Goal: Task Accomplishment & Management: Use online tool/utility

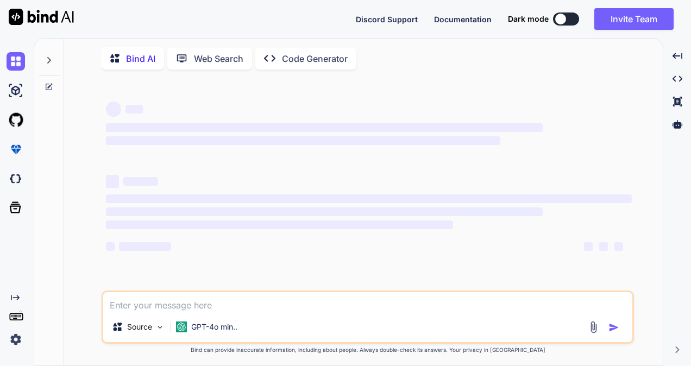
click at [267, 312] on textarea at bounding box center [367, 302] width 529 height 20
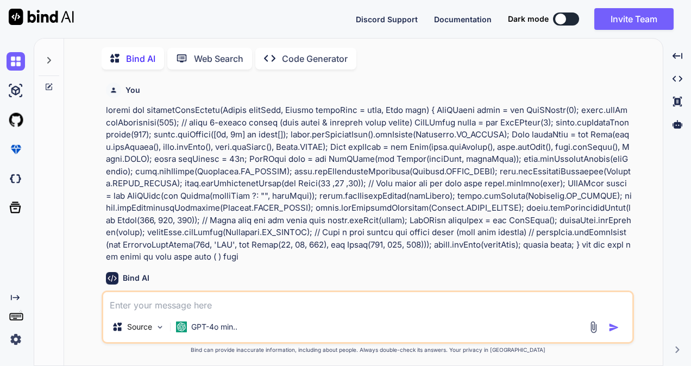
type textarea "x"
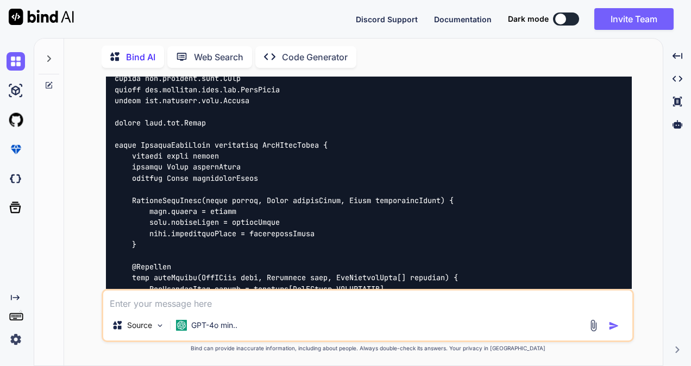
type textarea "@RestController() @RequestMapping("/user") public class UserController { @Value…"
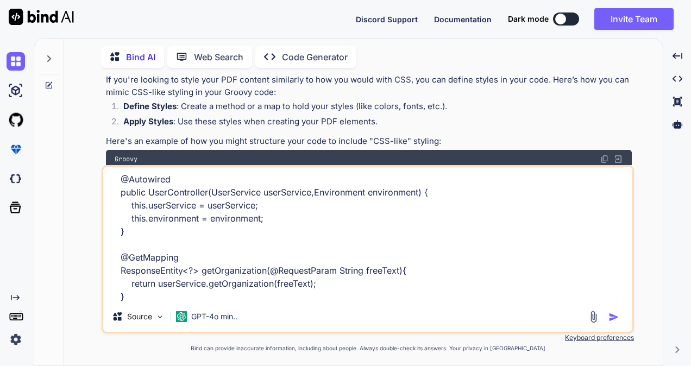
scroll to position [2315, 0]
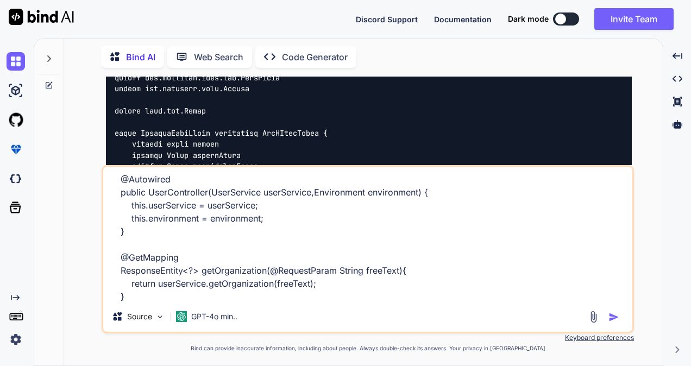
type textarea "x"
type textarea "@RestController() @RequestMapping("/user") public class UserController { @Value…"
type textarea "x"
type textarea "@RestController() @RequestMapping("/user") public class UserController { @Value…"
type textarea "x"
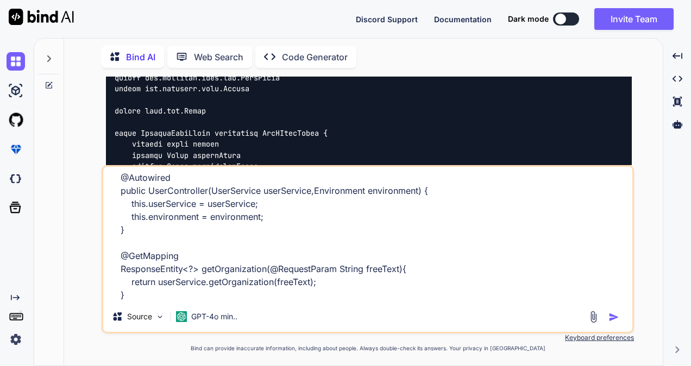
scroll to position [185, 0]
type textarea "@RestController() @RequestMapping("/user") public class UserController { @Value…"
type textarea "x"
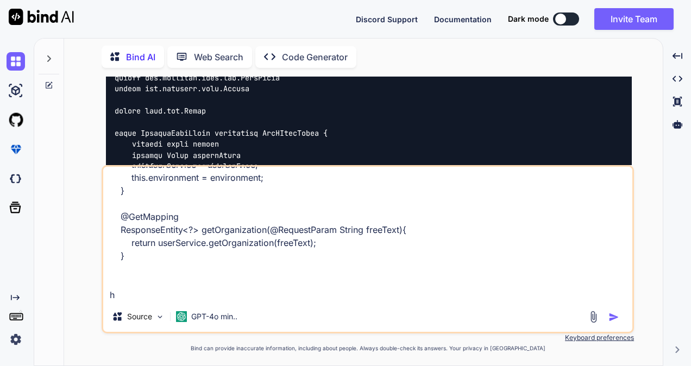
type textarea "@RestController() @RequestMapping("/user") public class UserController { @Value…"
type textarea "x"
type textarea "@RestController() @RequestMapping("/user") public class UserController { @Value…"
type textarea "x"
type textarea "@RestController() @RequestMapping("/user") public class UserController { @Value…"
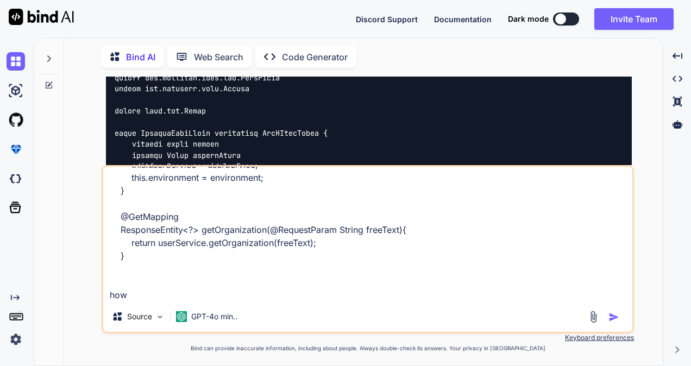
type textarea "x"
type textarea "@RestController() @RequestMapping("/user") public class UserController { @Value…"
type textarea "x"
type textarea "@RestController() @RequestMapping("/user") public class UserController { @Value…"
type textarea "x"
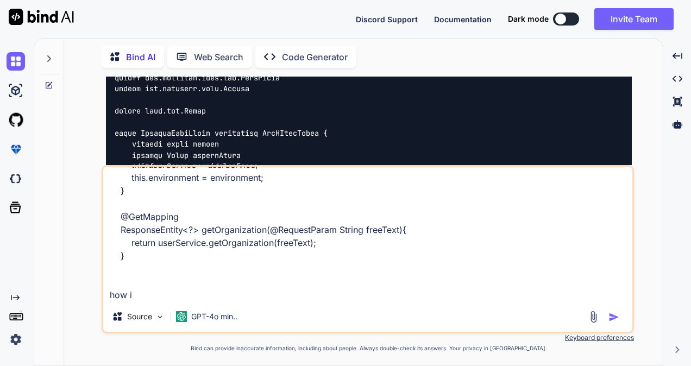
type textarea "@RestController() @RequestMapping("/user") public class UserController { @Value…"
type textarea "x"
type textarea "@RestController() @RequestMapping("/user") public class UserController { @Value…"
type textarea "x"
type textarea "@RestController() @RequestMapping("/user") public class UserController { @Value…"
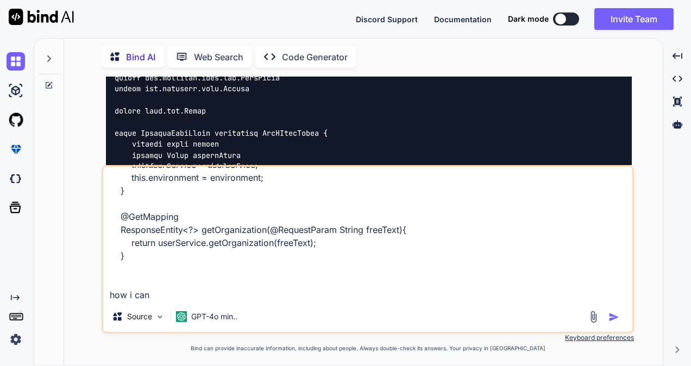
type textarea "x"
type textarea "@RestController() @RequestMapping("/user") public class UserController { @Value…"
type textarea "x"
type textarea "@RestController() @RequestMapping("/user") public class UserController { @Value…"
type textarea "x"
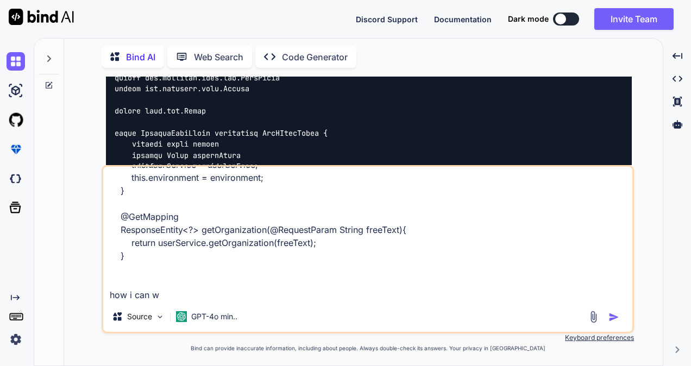
type textarea "@RestController() @RequestMapping("/user") public class UserController { @Value…"
type textarea "x"
type textarea "@RestController() @RequestMapping("/user") public class UserController { @Value…"
type textarea "x"
type textarea "@RestController() @RequestMapping("/user") public class UserController { @Value…"
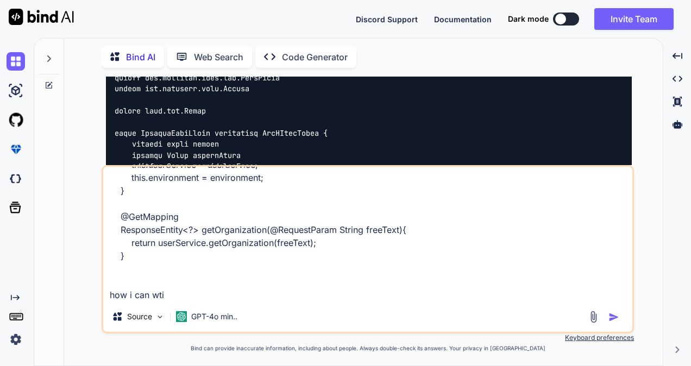
type textarea "x"
type textarea "@RestController() @RequestMapping("/user") public class UserController { @Value…"
type textarea "x"
type textarea "@RestController() @RequestMapping("/user") public class UserController { @Value…"
type textarea "x"
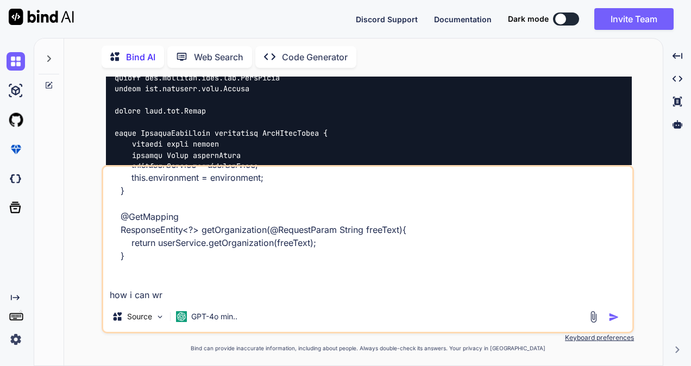
type textarea "@RestController() @RequestMapping("/user") public class UserController { @Value…"
type textarea "x"
type textarea "@RestController() @RequestMapping("/user") public class UserController { @Value…"
type textarea "x"
type textarea "@RestController() @RequestMapping("/user") public class UserController { @Value…"
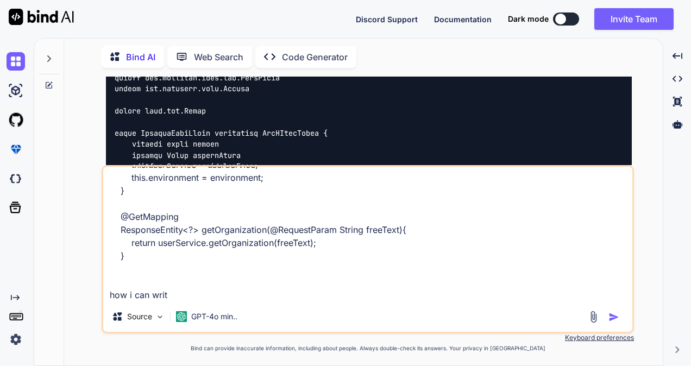
type textarea "x"
type textarea "@RestController() @RequestMapping("/user") public class UserController { @Value…"
type textarea "x"
type textarea "@RestController() @RequestMapping("/user") public class UserController { @Value…"
type textarea "x"
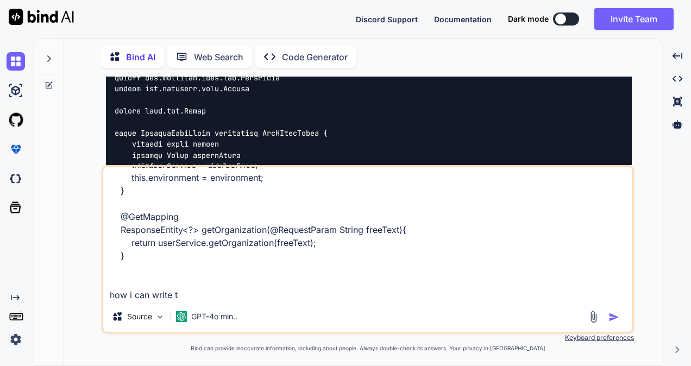
type textarea "@RestController() @RequestMapping("/user") public class UserController { @Value…"
type textarea "x"
type textarea "@RestController() @RequestMapping("/user") public class UserController { @Value…"
type textarea "x"
type textarea "@RestController() @RequestMapping("/user") public class UserController { @Value…"
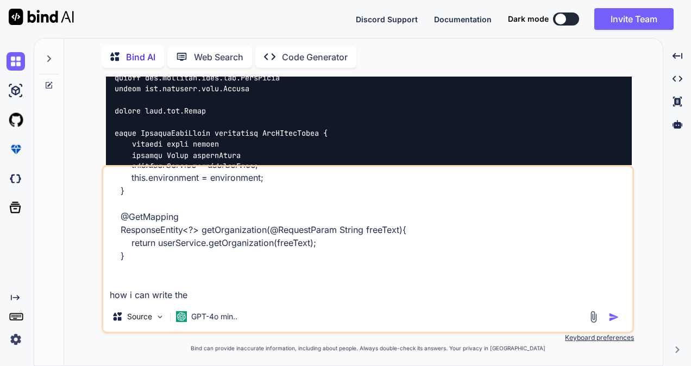
type textarea "x"
type textarea "@RestController() @RequestMapping("/user") public class UserController { @Value…"
type textarea "x"
type textarea "@RestController() @RequestMapping("/user") public class UserController { @Value…"
type textarea "x"
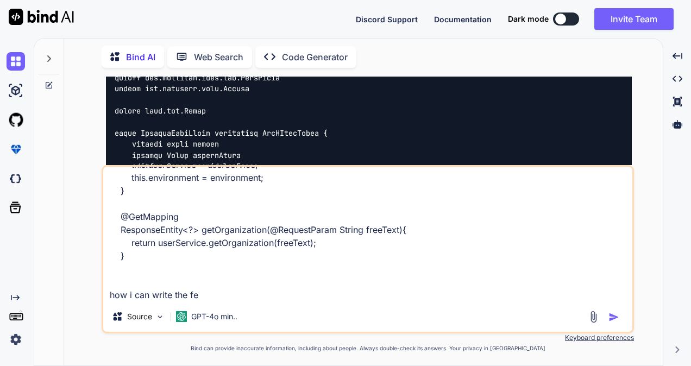
type textarea "@RestController() @RequestMapping("/user") public class UserController { @Value…"
type textarea "x"
type textarea "@RestController() @RequestMapping("/user") public class UserController { @Value…"
type textarea "x"
type textarea "@RestController() @RequestMapping("/user") public class UserController { @Value…"
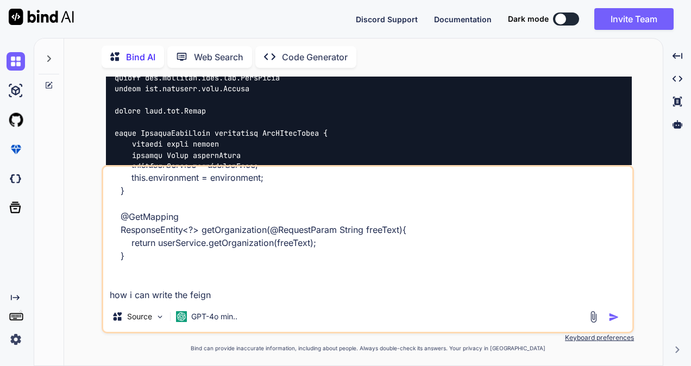
type textarea "x"
type textarea "@RestController() @RequestMapping("/user") public class UserController { @Value…"
type textarea "x"
type textarea "@RestController() @RequestMapping("/user") public class UserController { @Value…"
type textarea "x"
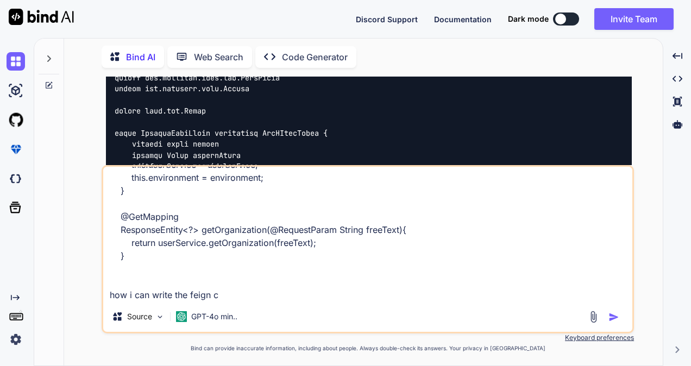
type textarea "@RestController() @RequestMapping("/user") public class UserController { @Value…"
type textarea "x"
type textarea "@RestController() @RequestMapping("/user") public class UserController { @Value…"
type textarea "x"
type textarea "@RestController() @RequestMapping("/user") public class UserController { @Value…"
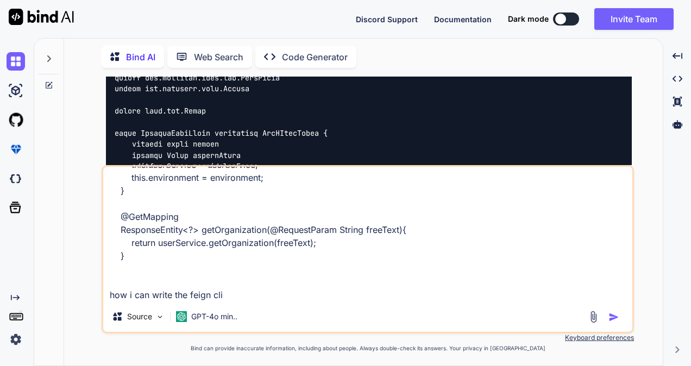
type textarea "x"
type textarea "@RestController() @RequestMapping("/user") public class UserController { @Value…"
type textarea "x"
type textarea "@RestController() @RequestMapping("/user") public class UserController { @Value…"
type textarea "x"
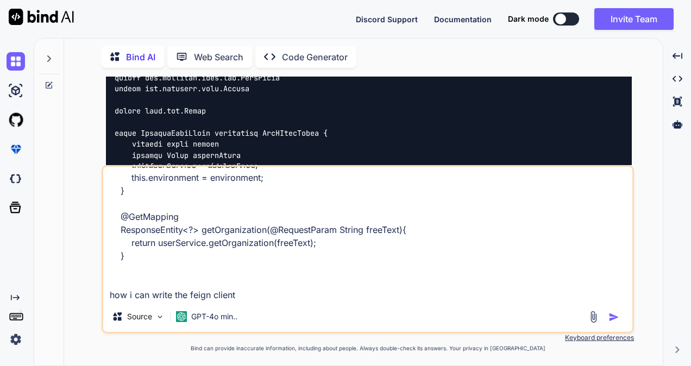
type textarea "@RestController() @RequestMapping("/user") public class UserController { @Value…"
type textarea "x"
type textarea "@RestController() @RequestMapping("/user") public class UserController { @Value…"
type textarea "x"
type textarea "@RestController() @RequestMapping("/user") public class UserController { @Value…"
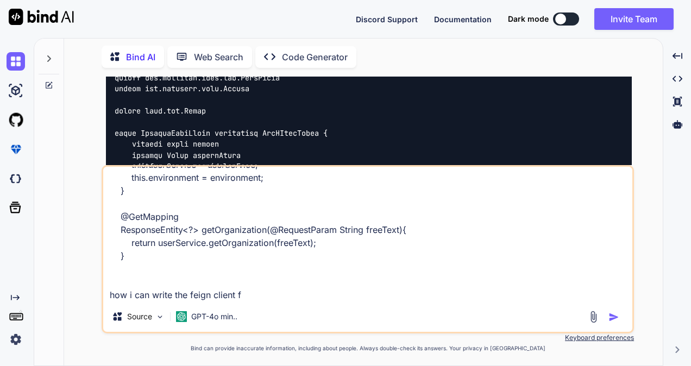
type textarea "x"
type textarea "@RestController() @RequestMapping("/user") public class UserController { @Value…"
type textarea "x"
type textarea "@RestController() @RequestMapping("/user") public class UserController { @Value…"
type textarea "x"
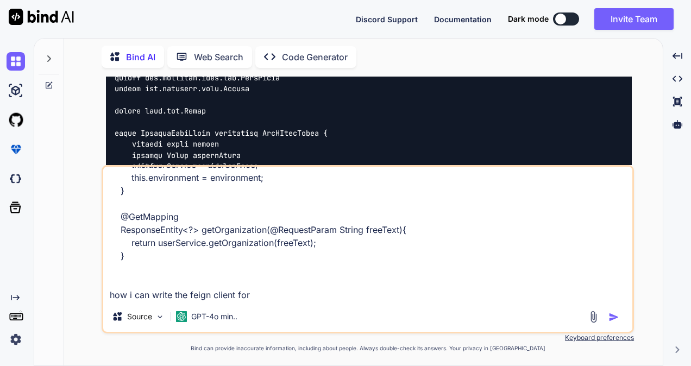
type textarea "@RestController() @RequestMapping("/user") public class UserController { @Value…"
type textarea "x"
type textarea "@RestController() @RequestMapping("/user") public class UserController { @Value…"
type textarea "x"
type textarea "@RestController() @RequestMapping("/user") public class UserController { @Value…"
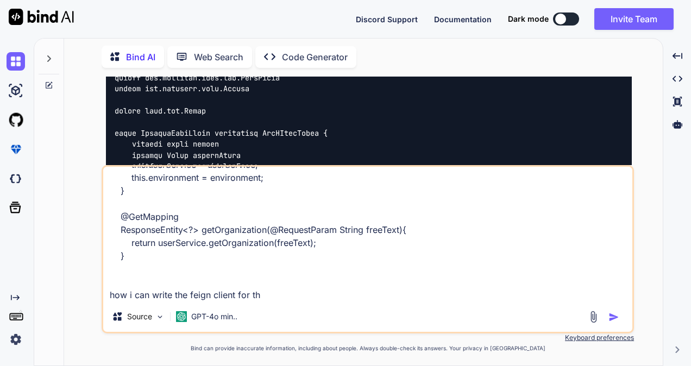
type textarea "x"
type textarea "@RestController() @RequestMapping("/user") public class UserController { @Value…"
type textarea "x"
type textarea "@RestController() @RequestMapping("/user") public class UserController { @Value…"
type textarea "x"
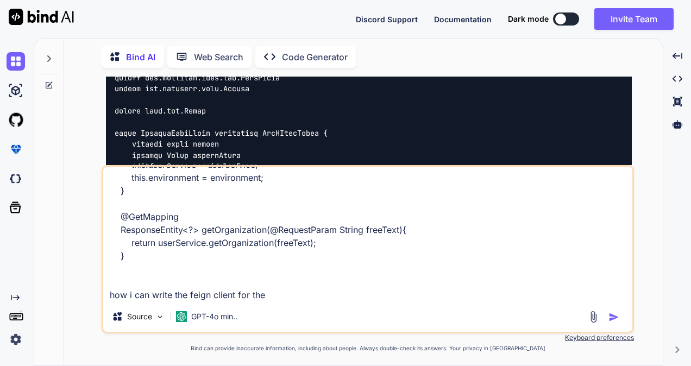
type textarea "@RestController() @RequestMapping("/user") public class UserController { @Value…"
type textarea "x"
type textarea "@RestController() @RequestMapping("/user") public class UserController { @Value…"
type textarea "x"
type textarea "@RestController() @RequestMapping("/user") public class UserController { @Value…"
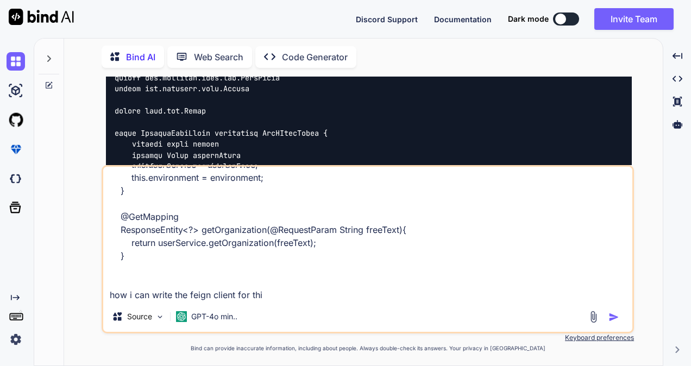
type textarea "x"
type textarea "@RestController() @RequestMapping("/user") public class UserController { @Value…"
type textarea "x"
type textarea "@RestController() @RequestMapping("/user") public class UserController { @Value…"
type textarea "x"
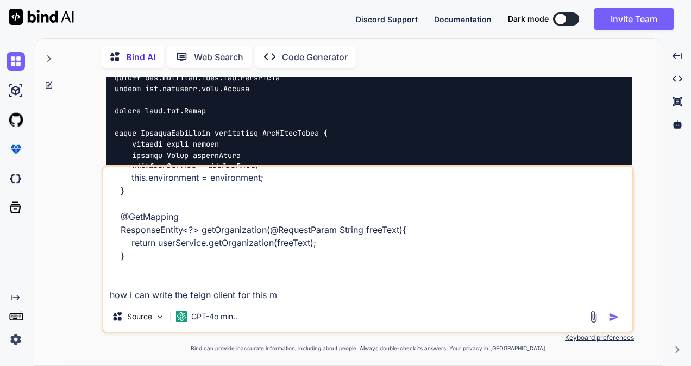
type textarea "@RestController() @RequestMapping("/user") public class UserController { @Value…"
type textarea "x"
type textarea "@RestController() @RequestMapping("/user") public class UserController { @Value…"
type textarea "x"
type textarea "@RestController() @RequestMapping("/user") public class UserController { @Value…"
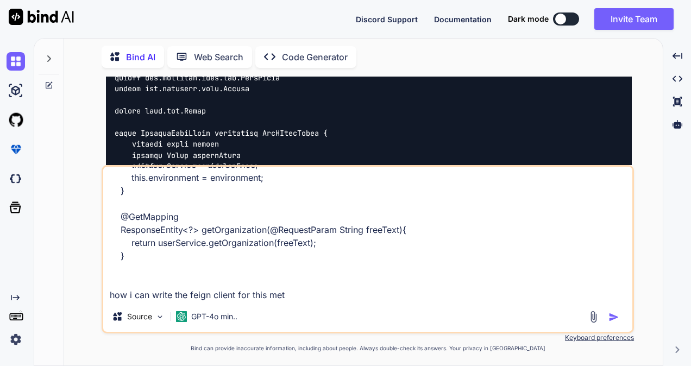
type textarea "x"
type textarea "@RestController() @RequestMapping("/user") public class UserController { @Value…"
type textarea "x"
type textarea "@RestController() @RequestMapping("/user") public class UserController { @Value…"
type textarea "x"
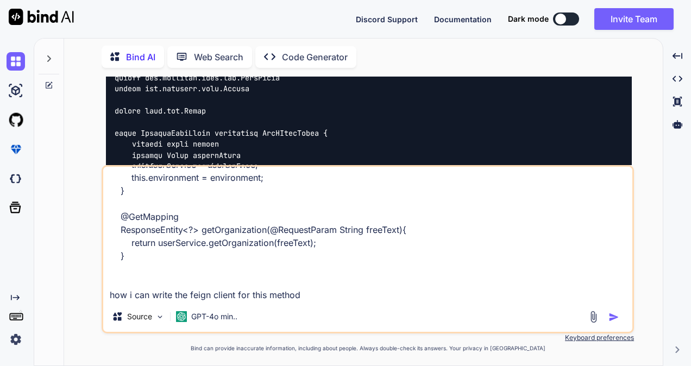
type textarea "@RestController() @RequestMapping("/user") public class UserController { @Value…"
type textarea "x"
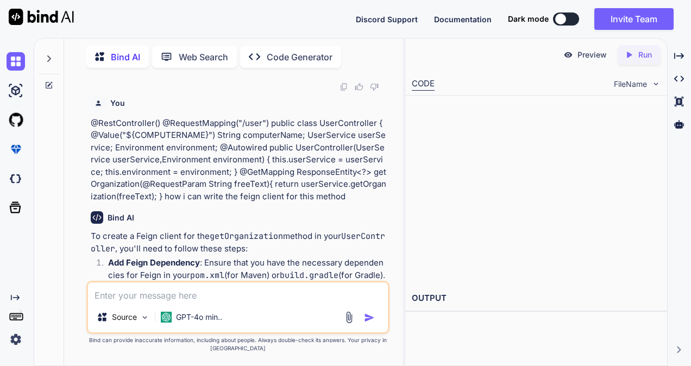
scroll to position [5017, 0]
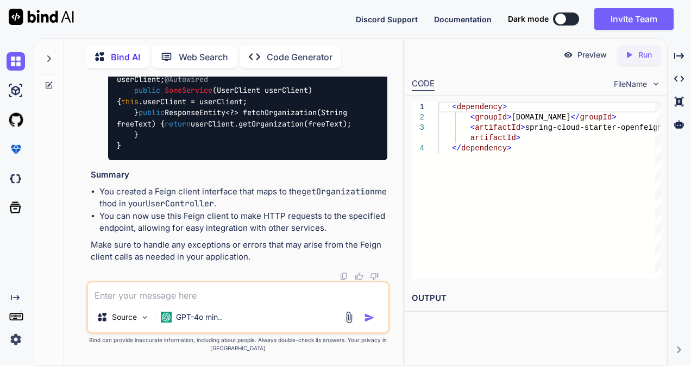
type textarea "x"
drag, startPoint x: 132, startPoint y: 145, endPoint x: 381, endPoint y: 163, distance: 249.7
copy code "@GetMapping("/user") // The endpoint you want to call ResponseEntity<?> getOrga…"
